Goal: Feedback & Contribution: Contribute content

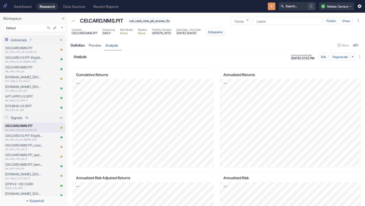
click at [82, 43] on div "Definition" at bounding box center [78, 45] width 14 height 5
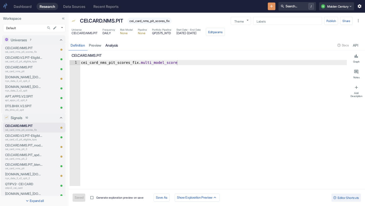
click at [112, 46] on link "analysis" at bounding box center [111, 45] width 17 height 10
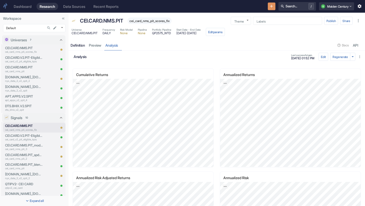
click at [75, 44] on div "Definition" at bounding box center [78, 45] width 14 height 5
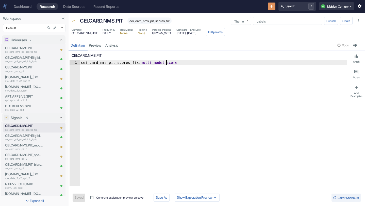
click at [166, 65] on div "cei_card_nms_pit_scores_fix . multi_model_score" at bounding box center [213, 127] width 267 height 135
type textarea "cei_card_nms_pit_scores_fix.b"
type textarea "x"
type textarea "cei_card_nms_pit_scores_fix.bl"
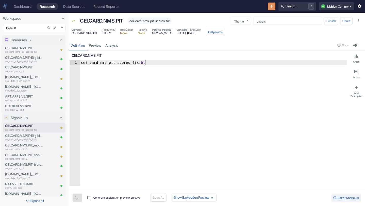
scroll to position [0, 4]
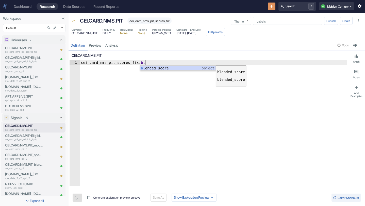
type textarea "x"
type textarea "cei_card_nms_pit_scores_fix.blended_score"
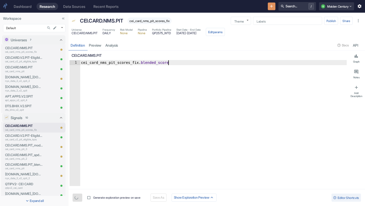
type textarea "x"
type textarea "cei_card_nms_pit_scores_fix.blended_score"
click at [81, 195] on button "Save" at bounding box center [78, 198] width 11 height 8
type textarea "x"
click at [109, 46] on link "analysis" at bounding box center [111, 45] width 17 height 10
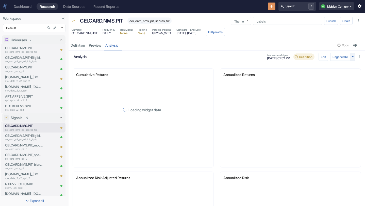
click at [353, 58] on icon "button" at bounding box center [352, 56] width 5 height 5
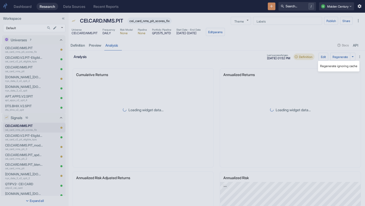
click at [334, 68] on li "Regenerate ignoring cache" at bounding box center [338, 66] width 41 height 7
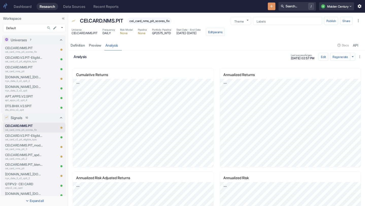
click at [215, 113] on div "Annualized Returns [bold]:[/] JPG PNG CSV" at bounding box center [288, 113] width 147 height 103
click at [30, 147] on p "CEI.CARD.NMS.PIT_modelweighteddeltascore" at bounding box center [24, 145] width 38 height 5
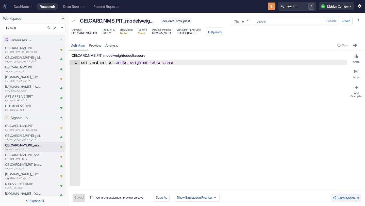
type textarea "x"
click at [113, 46] on link "analysis" at bounding box center [111, 45] width 17 height 10
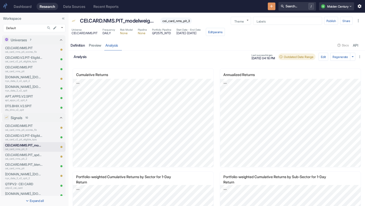
click at [77, 46] on div "Definition" at bounding box center [78, 45] width 14 height 5
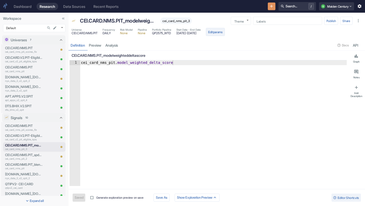
click at [225, 31] on button "Edit params" at bounding box center [215, 32] width 19 height 8
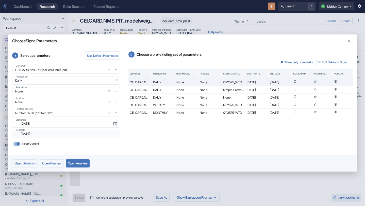
type textarea "x"
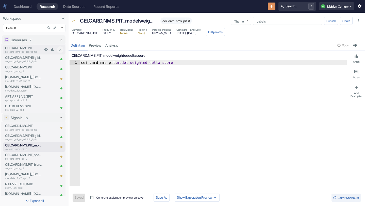
click at [33, 48] on p "CEI.CARD.NMS.PIT" at bounding box center [24, 48] width 38 height 5
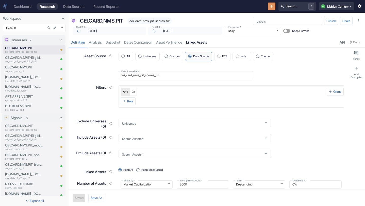
type textarea "x"
click at [26, 128] on p "CEI.CARD.NMS.PIT" at bounding box center [24, 126] width 38 height 5
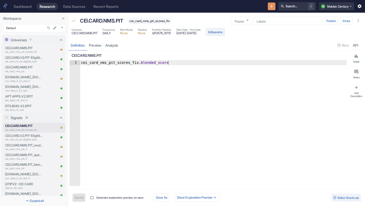
click at [225, 34] on button "Edit params" at bounding box center [215, 32] width 19 height 8
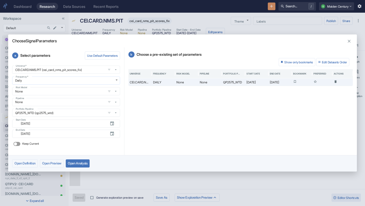
click at [61, 79] on body "Dashboard Research Data Sources Recent Reports Search... / Q Maiden Century Wor…" at bounding box center [182, 103] width 365 height 206
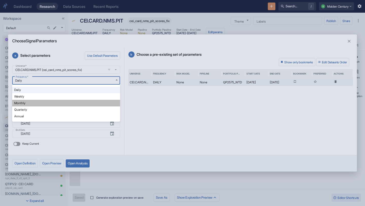
click at [37, 104] on li "Monthly" at bounding box center [66, 103] width 108 height 7
type textarea "x"
type input "MONTHLY"
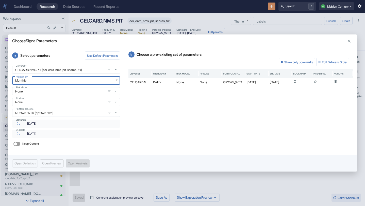
type textarea "x"
type input "[DATE]"
click at [53, 165] on button "Open Preview" at bounding box center [52, 164] width 24 height 8
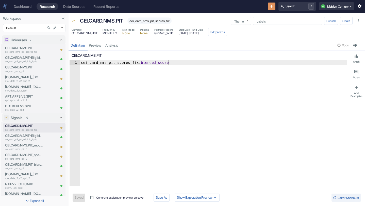
type textarea "x"
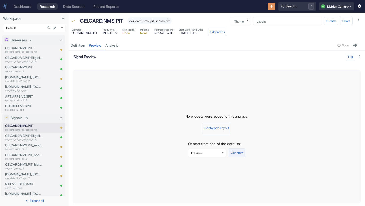
click at [238, 152] on button "Generate" at bounding box center [237, 153] width 17 height 9
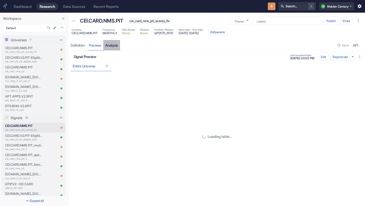
click at [115, 46] on link "analysis" at bounding box center [111, 45] width 17 height 10
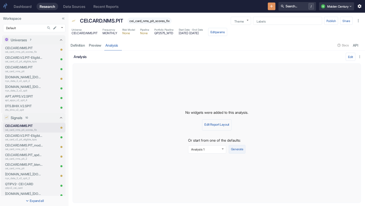
click at [238, 148] on button "Generate" at bounding box center [237, 149] width 17 height 9
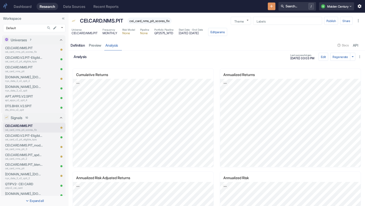
click at [78, 45] on div "Definition" at bounding box center [78, 45] width 14 height 5
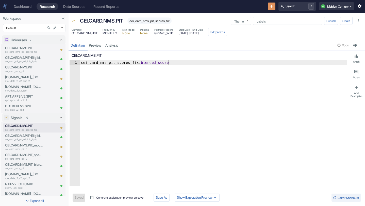
click at [160, 66] on div "cei_card_nms_pit_scores_fix . blended_score" at bounding box center [213, 127] width 267 height 135
type textarea "cei_card_nms_pit_scores_fix.s"
type textarea "x"
type textarea "[URL][DOMAIN_NAME]"
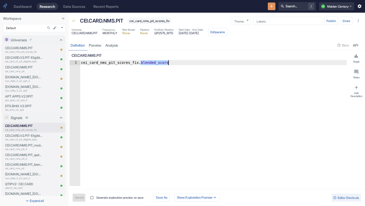
type textarea "x"
type textarea "cei_card_nms_pit_scores_fix.sin"
type textarea "x"
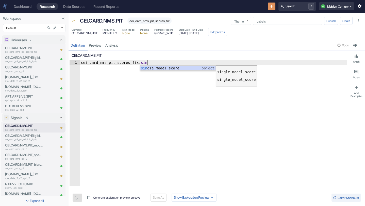
type textarea "cei_card_nms_pit_scores_fix.single_model_score"
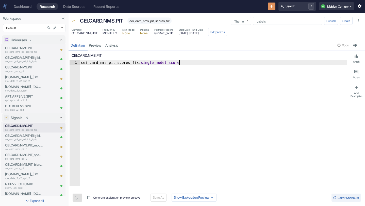
type textarea "x"
type textarea "cei_card_nms_pit_scores_fix.single_model_score"
click at [77, 198] on button "Save" at bounding box center [78, 198] width 11 height 8
type textarea "x"
click at [109, 45] on link "analysis" at bounding box center [111, 45] width 17 height 10
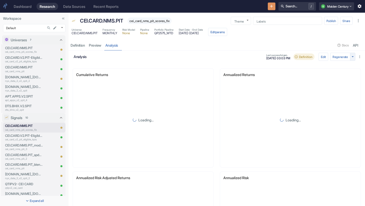
click at [354, 56] on icon "button" at bounding box center [352, 56] width 5 height 5
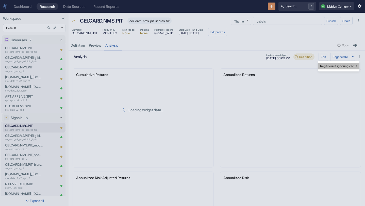
click at [334, 68] on li "Regenerate ignoring cache" at bounding box center [338, 66] width 41 height 7
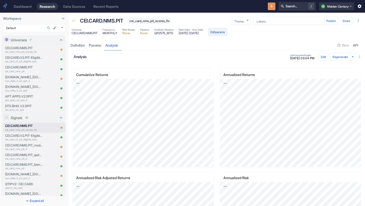
click at [227, 32] on button "Edit params" at bounding box center [217, 32] width 19 height 8
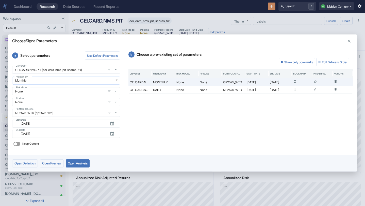
click at [78, 80] on body "Dashboard Research Data Sources Recent Reports Search... / Q Maiden Century Wor…" at bounding box center [182, 103] width 365 height 206
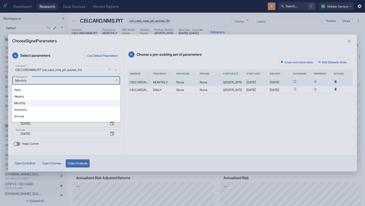
click at [56, 90] on li "Daily" at bounding box center [66, 90] width 108 height 7
type input "DAILY"
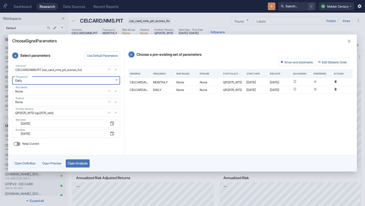
click at [86, 167] on button "Open Analysis" at bounding box center [78, 164] width 24 height 8
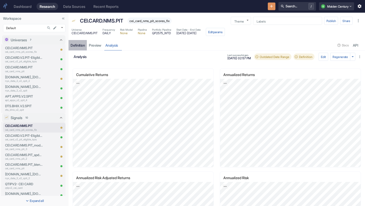
click at [79, 47] on div "Definition" at bounding box center [78, 45] width 14 height 5
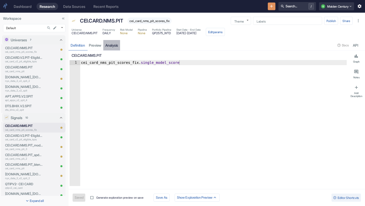
click at [107, 46] on link "analysis" at bounding box center [111, 45] width 17 height 10
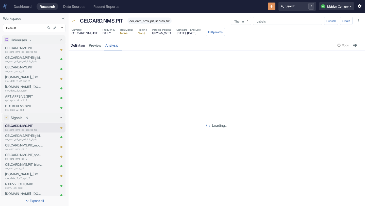
click at [74, 47] on div "Definition" at bounding box center [78, 45] width 14 height 5
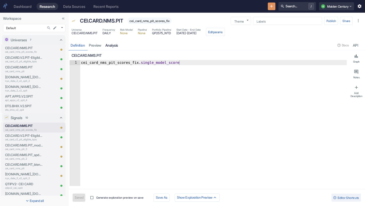
click at [116, 44] on link "analysis" at bounding box center [111, 45] width 17 height 10
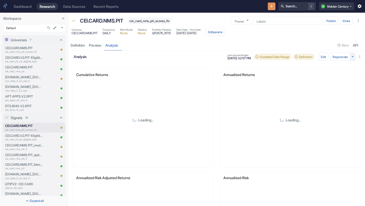
click at [352, 56] on icon "button" at bounding box center [352, 56] width 5 height 5
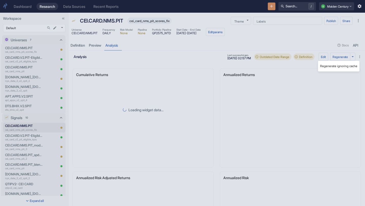
click at [333, 64] on li "Regenerate ignoring cache" at bounding box center [338, 66] width 41 height 7
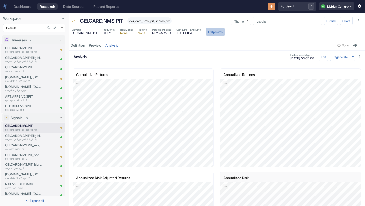
click at [225, 31] on button "Edit params" at bounding box center [215, 32] width 19 height 8
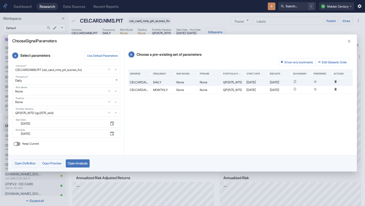
click at [350, 43] on icon "button" at bounding box center [348, 41] width 5 height 5
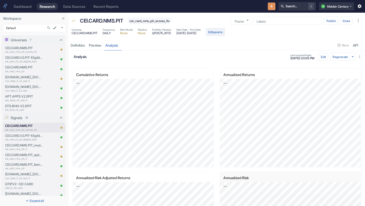
click at [225, 33] on button "Edit params" at bounding box center [215, 32] width 19 height 8
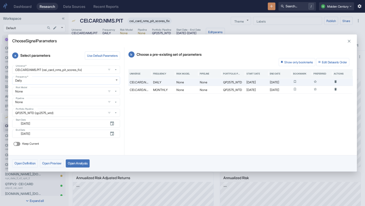
click at [41, 82] on body "Dashboard Research Data Sources Recent Reports Search... / Q Maiden Century Wor…" at bounding box center [182, 103] width 365 height 206
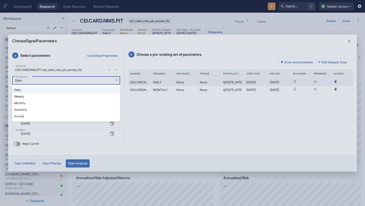
click at [33, 109] on li "Quarterly" at bounding box center [66, 110] width 108 height 7
type input "QUARTERLY"
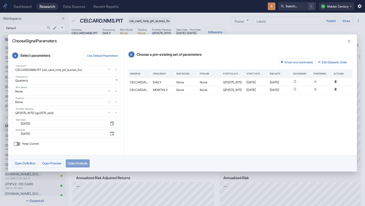
click at [85, 162] on button "Open Analysis" at bounding box center [78, 164] width 24 height 8
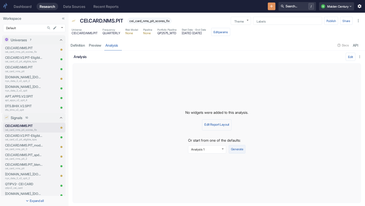
click at [234, 151] on button "Generate" at bounding box center [237, 149] width 17 height 9
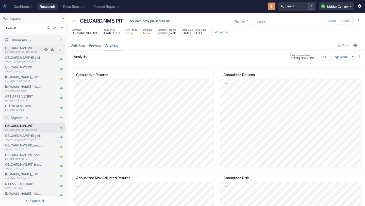
click at [28, 51] on p "cei_card_nms_pit_scores_fix" at bounding box center [24, 52] width 38 height 4
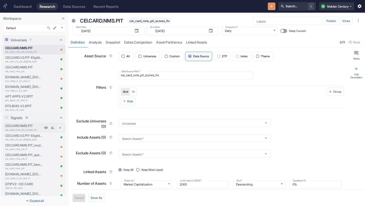
scroll to position [34, 0]
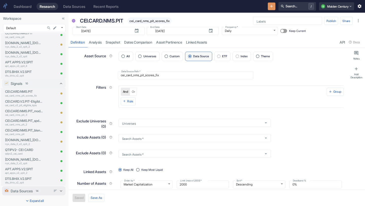
click at [25, 190] on p "Data Sources" at bounding box center [22, 190] width 22 height 5
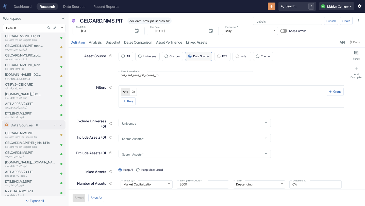
scroll to position [107, 0]
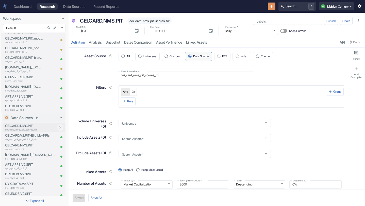
type textarea "x"
click at [32, 128] on p "cei_card_nms_pit_scores_fix" at bounding box center [30, 130] width 51 height 4
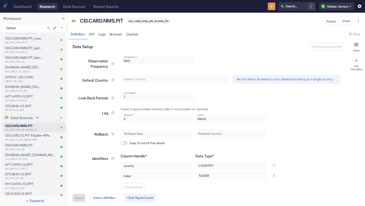
click at [152, 197] on button "Clear Signal Cache" at bounding box center [140, 198] width 31 height 8
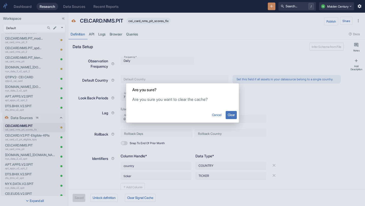
click at [231, 113] on button "Clear" at bounding box center [230, 115] width 11 height 8
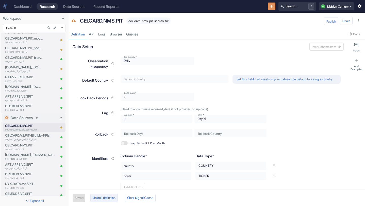
click at [109, 195] on button "Unlock definition" at bounding box center [103, 198] width 27 height 8
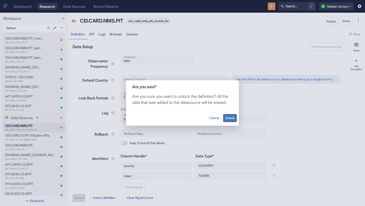
click at [229, 118] on button "Unlock" at bounding box center [230, 118] width 14 height 8
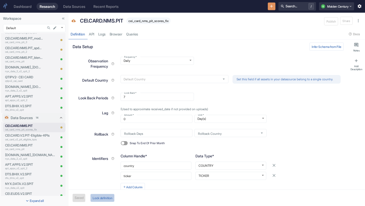
click at [102, 198] on button "Lock definition" at bounding box center [102, 198] width 24 height 8
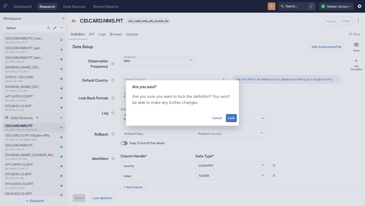
click at [231, 117] on button "Lock" at bounding box center [231, 118] width 11 height 8
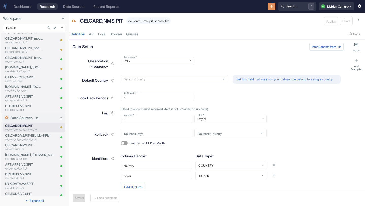
type textarea "x"
click at [91, 35] on link "API" at bounding box center [91, 34] width 9 height 10
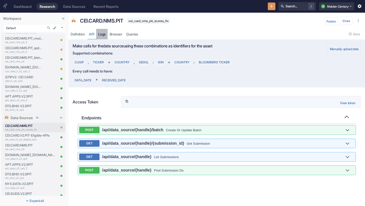
click at [103, 37] on link "Logs" at bounding box center [101, 34] width 11 height 10
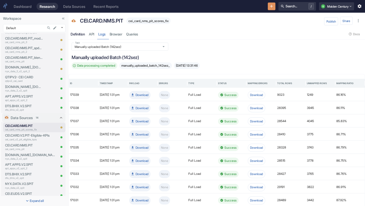
click at [87, 36] on link "Definition" at bounding box center [77, 34] width 18 height 10
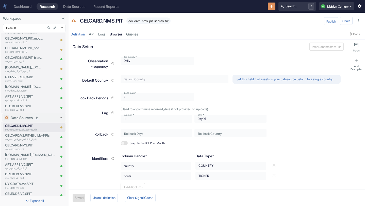
click at [121, 30] on link "Browser" at bounding box center [116, 34] width 17 height 10
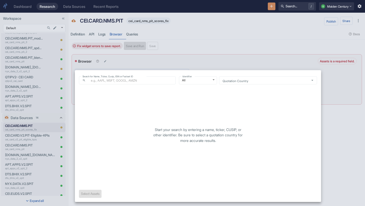
click at [103, 72] on body "Dashboard Research Data Sources Recent Reports Search... / Q Maiden Century Wor…" at bounding box center [182, 103] width 365 height 206
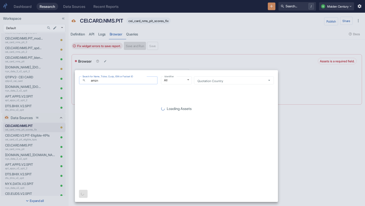
type input "AMZN"
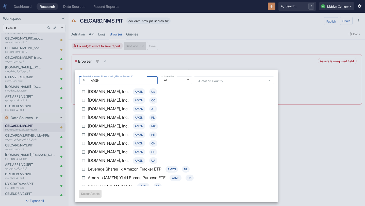
click at [85, 91] on input "[DOMAIN_NAME], Inc. AMZN US" at bounding box center [83, 92] width 9 height 9
checkbox input "true"
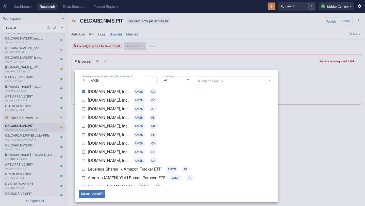
click at [99, 194] on button "Select 1 Asset(s)" at bounding box center [92, 194] width 26 height 8
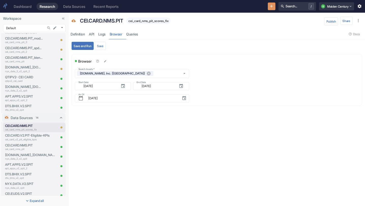
click at [83, 46] on button "Save and Run" at bounding box center [83, 46] width 22 height 8
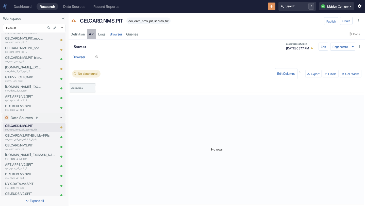
click at [90, 33] on link "API" at bounding box center [91, 34] width 9 height 10
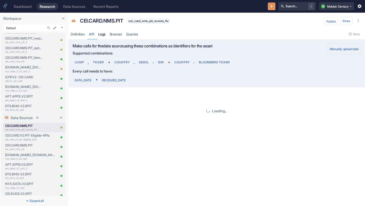
click at [101, 34] on link "Logs" at bounding box center [101, 34] width 11 height 10
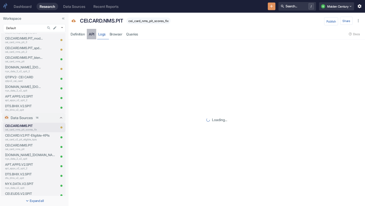
click at [91, 34] on link "API" at bounding box center [91, 34] width 9 height 10
click at [94, 37] on link "API" at bounding box center [91, 34] width 9 height 10
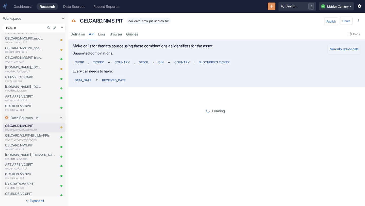
click at [343, 49] on button "Manually upload data" at bounding box center [343, 49] width 33 height 11
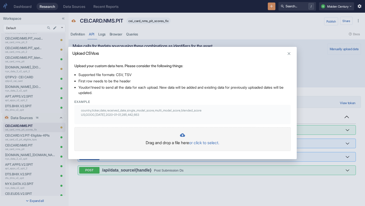
click at [210, 142] on p "or click to select." at bounding box center [204, 143] width 30 height 6
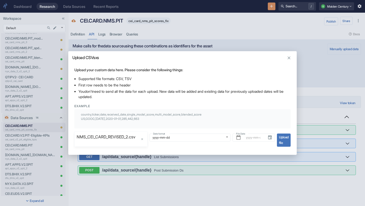
click at [287, 142] on span "Upload file" at bounding box center [284, 140] width 14 height 13
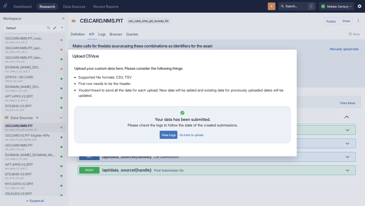
click at [167, 134] on button "View Logs" at bounding box center [169, 135] width 18 height 8
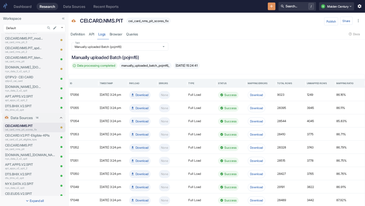
click at [224, 50] on div "Task Manually uploaded Batch (pojmf6) Task" at bounding box center [217, 47] width 290 height 8
click at [269, 7] on icon "New Resource" at bounding box center [271, 6] width 5 height 5
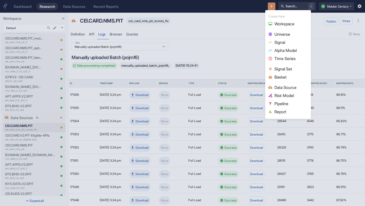
click at [285, 84] on li "Data Source" at bounding box center [288, 87] width 44 height 8
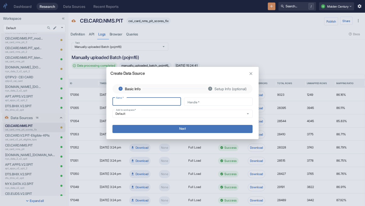
type input "E"
type input "e"
type input "EA"
type input "ea"
type input "EAR"
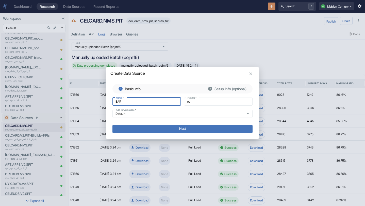
type input "ear"
type input "EAR."
type input "ear_"
type input "EAR.V"
type input "ear_v"
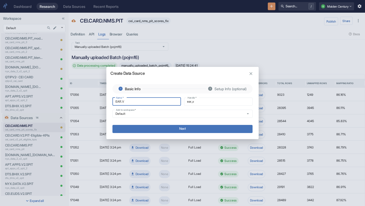
type input "[DOMAIN_NAME]"
type input "ear_ve"
type input "EAR.VEL"
type input "ear_vel"
type input "EAR.[PERSON_NAME]"
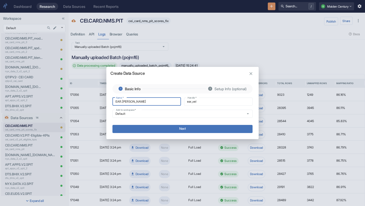
type input "ear_vela"
type input "EAR.[PERSON_NAME]."
type input "ear_vela_"
type input "EAR.[PERSON_NAME].V"
type input "ear_vela_v"
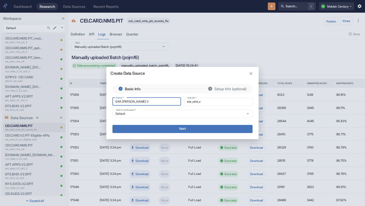
type input "EAR.[PERSON_NAME].V2"
type input "ear_vela_v2"
type input "EAR.[PERSON_NAME].V2."
type input "ear_vela_v2_"
type input "EAR.[PERSON_NAME].V2.P"
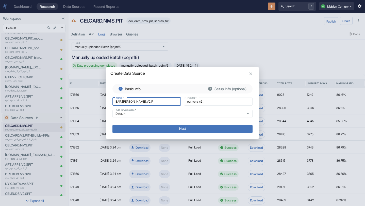
type input "ear_vela_v2_p"
type input "EAR.[PERSON_NAME].V2.PI"
type input "ear_vela_v2_pi"
type input "EAR.[PERSON_NAME].V2.PIT"
type input "ear_vela_v2_pit"
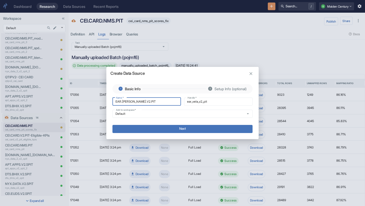
type input "EAR.[PERSON_NAME].V2.PIT"
click at [158, 129] on button "Next" at bounding box center [182, 129] width 140 height 8
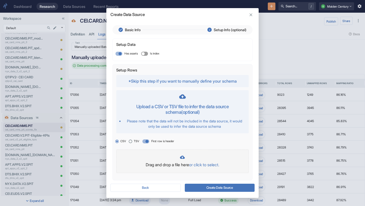
click at [208, 164] on p "or click to select." at bounding box center [204, 165] width 30 height 6
click at [223, 188] on button "Create Data Source" at bounding box center [220, 188] width 70 height 8
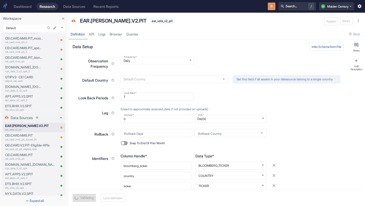
scroll to position [168, 0]
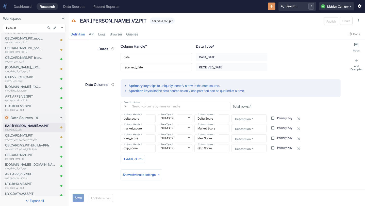
click at [79, 199] on button "Save" at bounding box center [78, 198] width 11 height 8
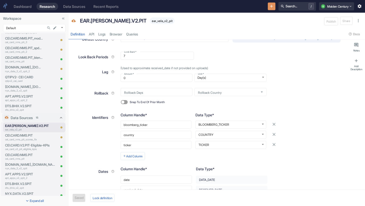
scroll to position [0, 0]
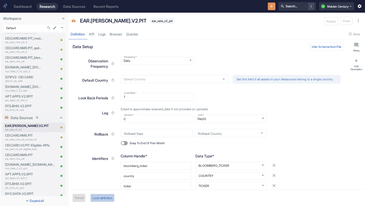
click at [106, 198] on button "Lock definition" at bounding box center [102, 198] width 24 height 8
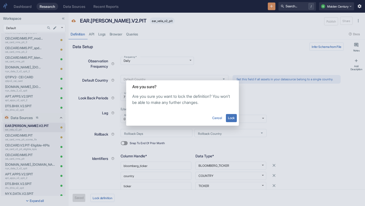
click at [231, 116] on button "Lock" at bounding box center [231, 118] width 11 height 8
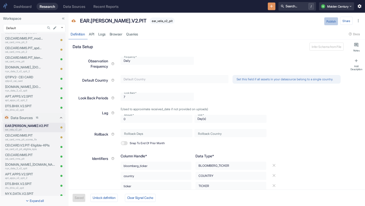
click at [328, 23] on button "Publish" at bounding box center [331, 21] width 14 height 8
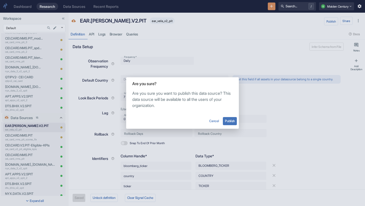
click at [231, 121] on button "Publish" at bounding box center [230, 121] width 14 height 8
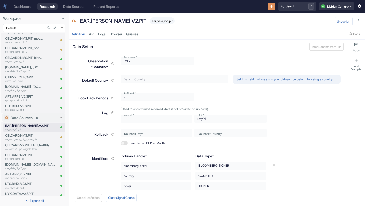
type textarea "x"
